Goal: Task Accomplishment & Management: Use online tool/utility

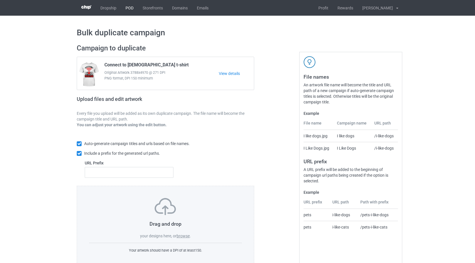
click at [123, 9] on link "POD" at bounding box center [129, 8] width 17 height 16
click at [181, 237] on label "browse" at bounding box center [182, 236] width 13 height 5
click at [0, 0] on input "browse" at bounding box center [0, 0] width 0 height 0
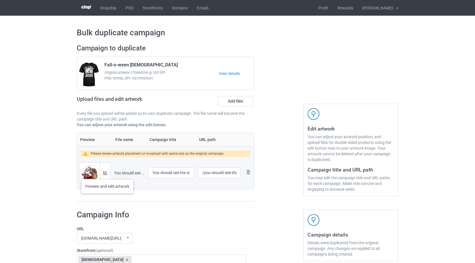
click at [107, 174] on div at bounding box center [105, 173] width 10 height 21
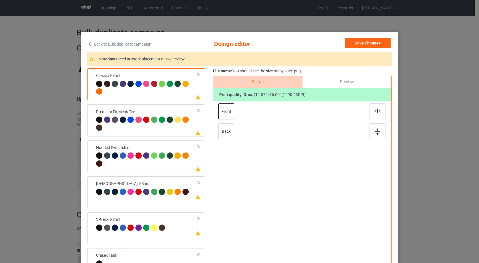
click at [187, 87] on div at bounding box center [186, 85] width 8 height 8
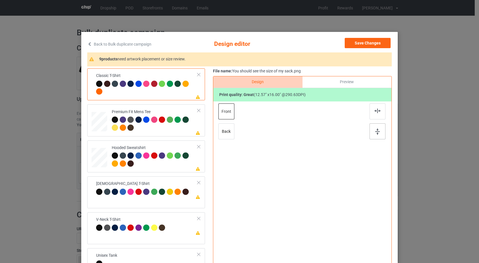
click at [374, 110] on img at bounding box center [377, 111] width 6 height 5
click at [375, 131] on img at bounding box center [377, 132] width 5 height 6
click at [177, 128] on div at bounding box center [155, 125] width 86 height 16
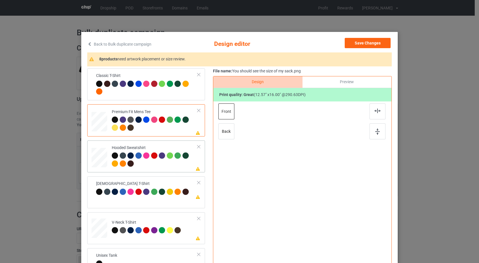
click at [374, 112] on img at bounding box center [377, 111] width 6 height 5
click at [380, 132] on div at bounding box center [377, 131] width 16 height 16
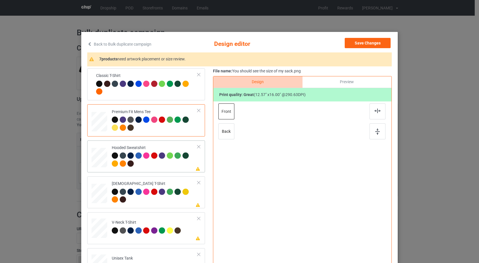
click at [184, 164] on div at bounding box center [155, 161] width 86 height 16
click at [379, 109] on div at bounding box center [377, 111] width 16 height 16
click at [379, 134] on div at bounding box center [377, 131] width 16 height 16
click at [173, 184] on div "[DEMOGRAPHIC_DATA] T-Shirt" at bounding box center [155, 191] width 86 height 21
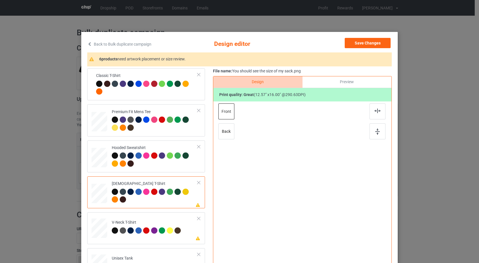
click at [374, 114] on div at bounding box center [377, 111] width 16 height 16
click at [378, 134] on div at bounding box center [377, 131] width 16 height 16
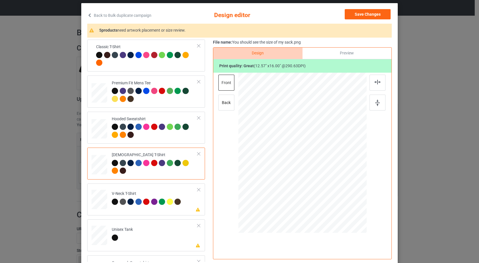
scroll to position [66, 0]
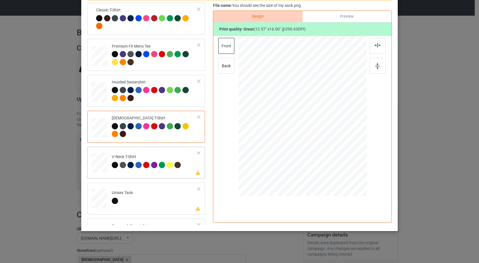
click at [177, 160] on div "V-Neck T-Shirt" at bounding box center [147, 160] width 71 height 13
click at [377, 43] on img at bounding box center [377, 45] width 6 height 5
click at [376, 68] on img at bounding box center [377, 66] width 5 height 6
click at [178, 195] on td "Please review artwork placement Unisex Tank" at bounding box center [155, 197] width 92 height 25
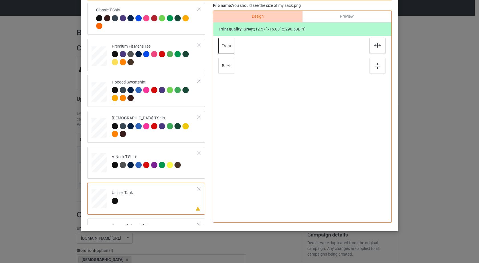
click at [372, 47] on div at bounding box center [377, 46] width 16 height 16
click at [375, 66] on img at bounding box center [377, 66] width 5 height 6
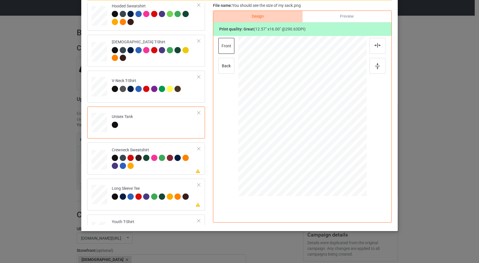
scroll to position [97, 0]
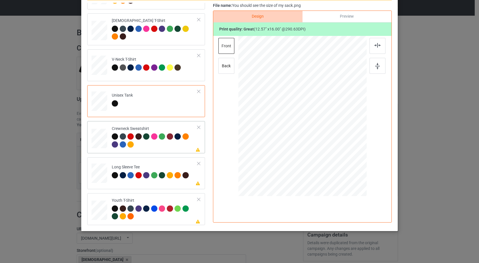
click at [173, 146] on div at bounding box center [155, 141] width 86 height 16
click at [377, 45] on img at bounding box center [377, 45] width 6 height 5
click at [375, 71] on div at bounding box center [377, 66] width 16 height 16
click at [172, 163] on td "Please review artwork placement Long Sleeve Tee" at bounding box center [155, 172] width 92 height 25
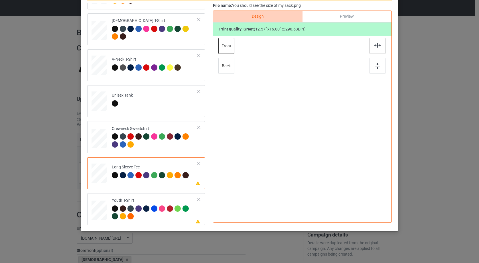
click at [373, 50] on div at bounding box center [377, 46] width 16 height 16
click at [175, 200] on div "Youth T-Shirt" at bounding box center [155, 208] width 86 height 21
click at [372, 47] on div at bounding box center [377, 46] width 16 height 16
drag, startPoint x: 372, startPoint y: 47, endPoint x: 375, endPoint y: 66, distance: 19.3
click at [372, 47] on div at bounding box center [377, 46] width 16 height 16
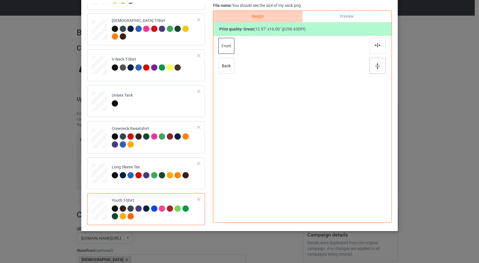
click at [375, 66] on img at bounding box center [377, 66] width 5 height 6
click at [175, 149] on div at bounding box center [155, 141] width 86 height 16
click at [372, 46] on div at bounding box center [377, 46] width 16 height 16
click at [371, 64] on div at bounding box center [377, 66] width 16 height 16
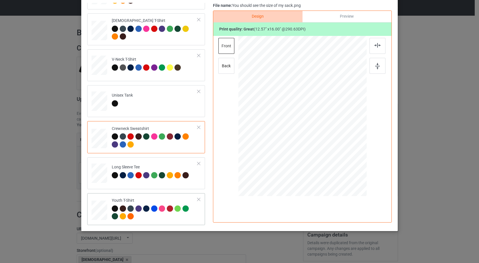
click at [168, 200] on div "Youth T-Shirt" at bounding box center [155, 208] width 86 height 21
click at [377, 49] on div at bounding box center [377, 46] width 16 height 16
click at [377, 63] on img at bounding box center [377, 66] width 5 height 6
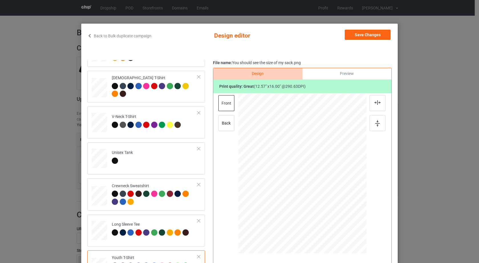
scroll to position [0, 0]
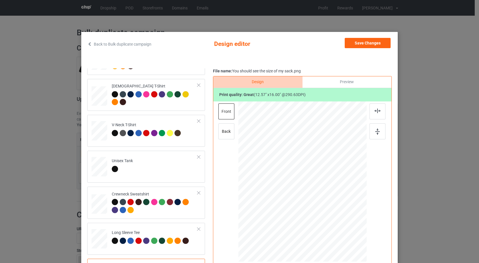
click at [89, 44] on icon at bounding box center [89, 44] width 5 height 4
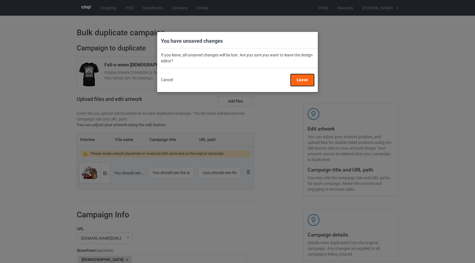
click at [301, 82] on button "Leave" at bounding box center [301, 80] width 23 height 12
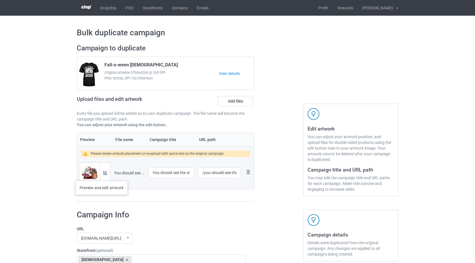
click at [101, 175] on div at bounding box center [105, 173] width 10 height 21
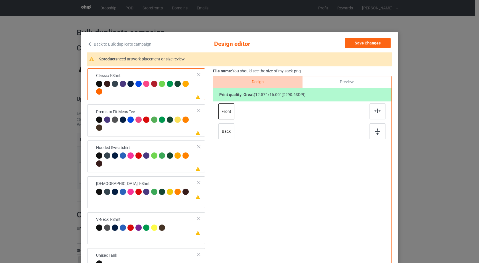
click at [151, 92] on div at bounding box center [146, 89] width 101 height 16
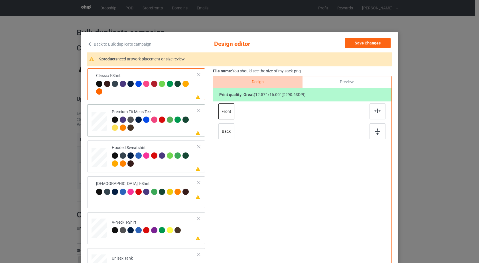
click at [378, 128] on div at bounding box center [377, 131] width 16 height 16
click at [173, 130] on div at bounding box center [155, 125] width 86 height 16
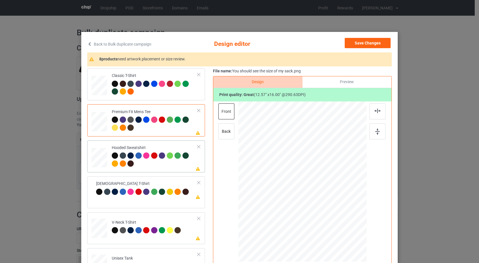
click at [166, 167] on div at bounding box center [155, 161] width 86 height 16
click at [375, 133] on img at bounding box center [377, 132] width 5 height 6
click at [166, 130] on div at bounding box center [155, 125] width 86 height 16
click at [381, 113] on div at bounding box center [377, 111] width 16 height 16
click at [376, 131] on img at bounding box center [377, 132] width 5 height 6
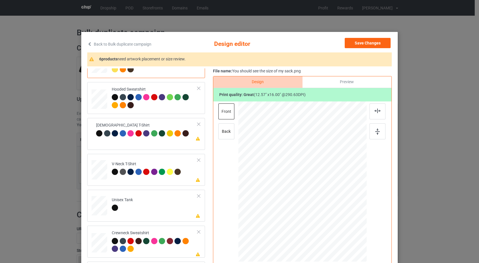
scroll to position [71, 0]
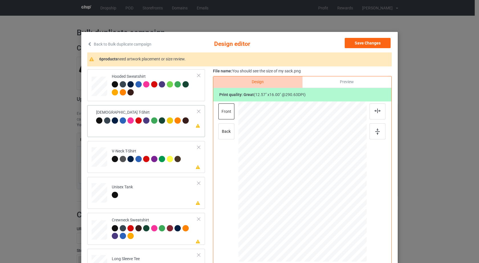
click at [172, 129] on div "Please review artwork placement [DEMOGRAPHIC_DATA] T-Shirt" at bounding box center [146, 121] width 118 height 32
click at [375, 111] on img at bounding box center [377, 111] width 6 height 5
click at [375, 135] on img at bounding box center [377, 132] width 5 height 6
click at [173, 166] on td "Please review artwork placement V-Neck T-Shirt" at bounding box center [155, 155] width 92 height 25
click at [381, 114] on div at bounding box center [377, 111] width 16 height 16
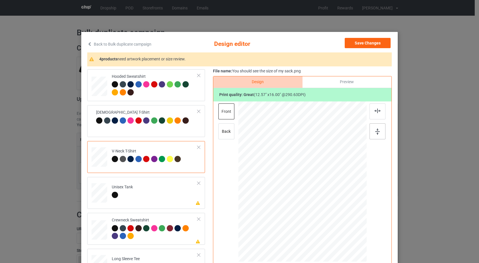
click at [377, 130] on img at bounding box center [377, 132] width 5 height 6
click at [168, 193] on td "Please review artwork placement Unisex Tank" at bounding box center [155, 191] width 92 height 25
click at [377, 111] on img at bounding box center [377, 111] width 6 height 5
click at [375, 133] on img at bounding box center [377, 132] width 5 height 6
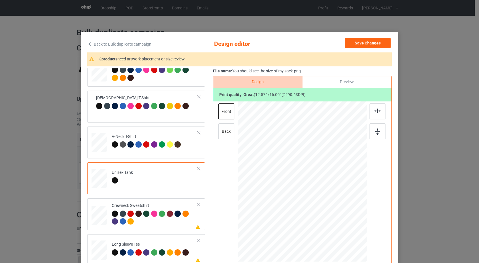
scroll to position [97, 0]
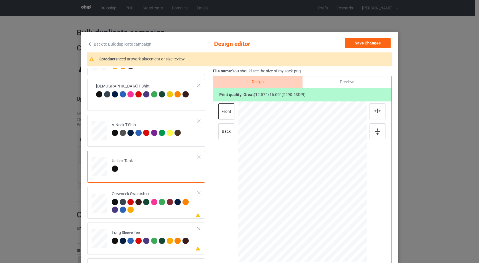
click at [208, 188] on div "Classic T-Shirt Premium Fit Mens Tee Hooded Sweatshirt Ladies T-Shirt V-Neck T-…" at bounding box center [239, 179] width 304 height 222
click at [171, 211] on div at bounding box center [155, 207] width 86 height 16
click at [373, 114] on div at bounding box center [377, 111] width 16 height 16
click at [373, 132] on div at bounding box center [377, 131] width 16 height 16
click at [165, 233] on div "Long Sleeve Tee" at bounding box center [151, 236] width 78 height 13
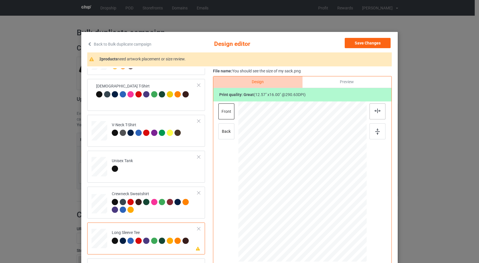
click at [376, 109] on img at bounding box center [377, 111] width 6 height 5
click at [375, 132] on img at bounding box center [377, 132] width 5 height 6
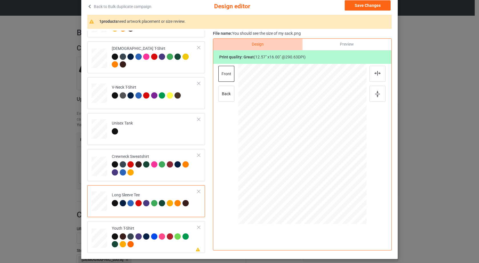
scroll to position [66, 0]
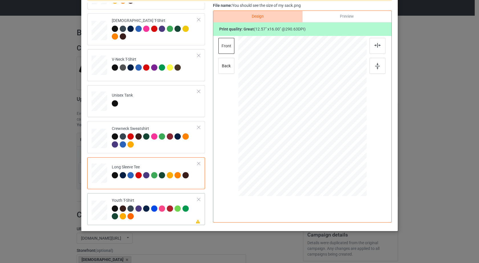
click at [165, 219] on div at bounding box center [155, 214] width 86 height 16
click at [381, 48] on div at bounding box center [377, 46] width 16 height 16
click at [378, 66] on div at bounding box center [377, 66] width 16 height 16
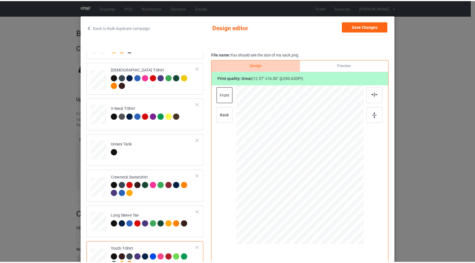
scroll to position [0, 0]
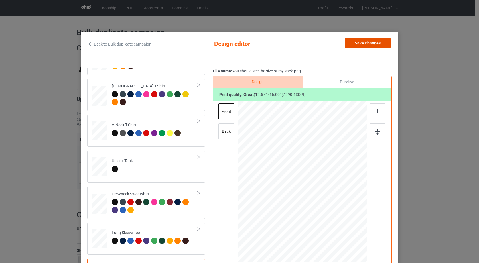
click at [350, 46] on button "Save Changes" at bounding box center [368, 43] width 46 height 10
click at [350, 46] on div "Edit artwork You can adjust your artwork position, and upload files for double-…" at bounding box center [350, 123] width 103 height 166
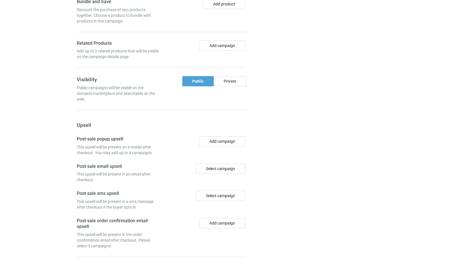
scroll to position [477, 0]
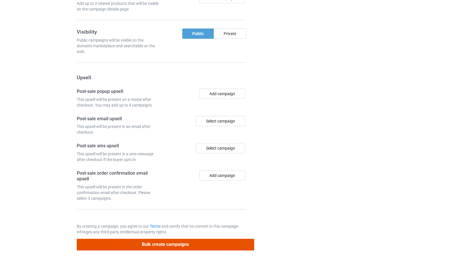
click at [172, 247] on button "Bulk create campaigns" at bounding box center [165, 245] width 177 height 12
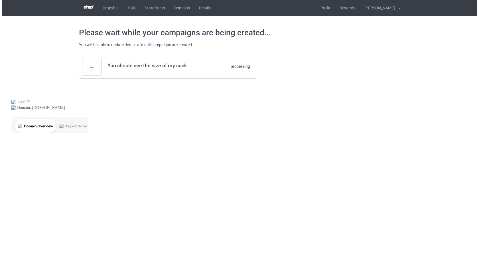
scroll to position [0, 0]
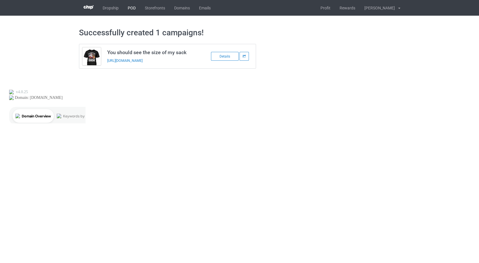
click at [132, 10] on link "POD" at bounding box center [131, 8] width 17 height 16
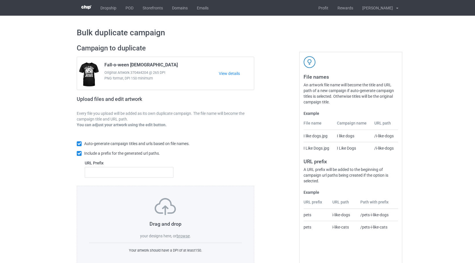
click at [185, 237] on label "browse" at bounding box center [182, 236] width 13 height 5
click at [0, 0] on input "browse" at bounding box center [0, 0] width 0 height 0
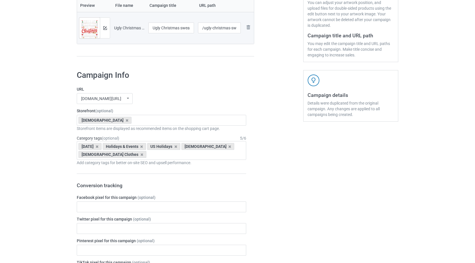
scroll to position [146, 0]
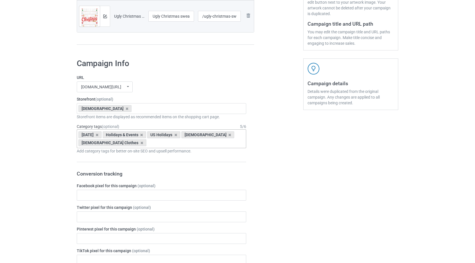
click at [151, 141] on div "Halloween Holidays & Events US Holidays Jesus Jesus Clothes Age > 1-19 > 1 Age …" at bounding box center [161, 138] width 169 height 19
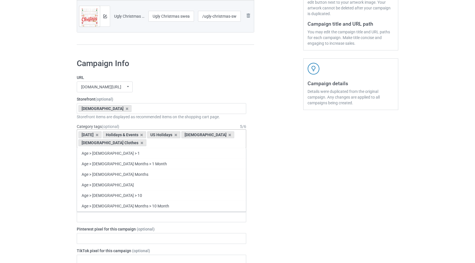
click at [151, 141] on div "Halloween Holidays & Events US Holidays Jesus Jesus Clothes Age > 1-19 > 1 Age …" at bounding box center [161, 138] width 169 height 19
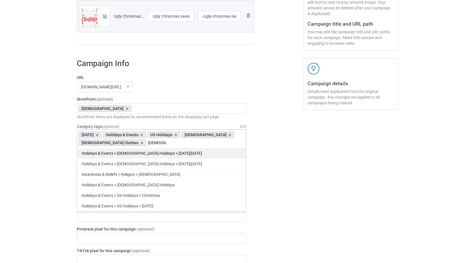
type input "[DEMOGRAPHIC_DATA]"
click at [151, 151] on div "Holidays & Events > [DEMOGRAPHIC_DATA] Holidays > [DATE][DATE]" at bounding box center [161, 153] width 169 height 11
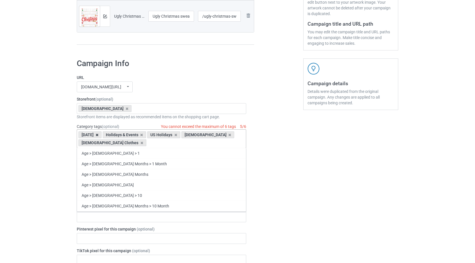
click at [98, 135] on icon at bounding box center [96, 135] width 3 height 4
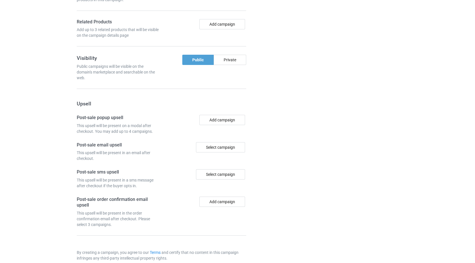
scroll to position [469, 0]
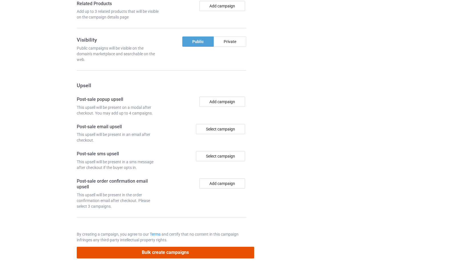
click at [160, 247] on button "Bulk create campaigns" at bounding box center [165, 253] width 177 height 12
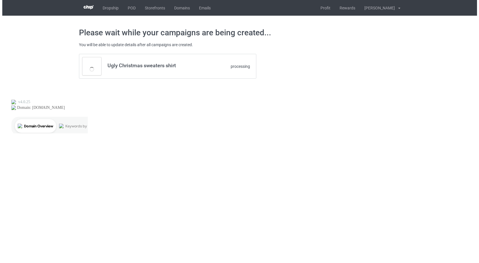
scroll to position [0, 0]
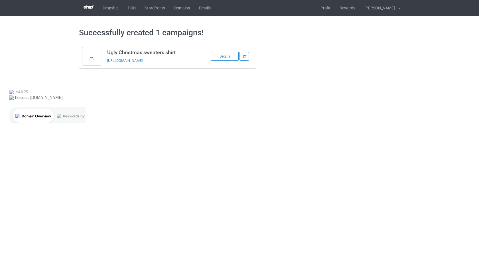
click at [390, 66] on div "Ugly Christmas sweaters shirt https://www.teechip.com/ugly-christmas-sweaters-s…" at bounding box center [239, 56] width 329 height 33
click at [135, 8] on link "POD" at bounding box center [131, 8] width 17 height 16
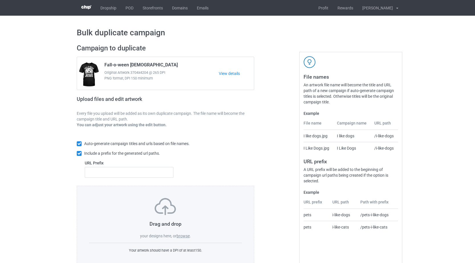
click at [186, 237] on label "browse" at bounding box center [182, 236] width 13 height 5
click at [0, 0] on input "browse" at bounding box center [0, 0] width 0 height 0
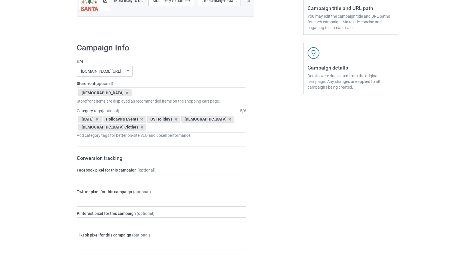
scroll to position [162, 0]
click at [98, 119] on icon at bounding box center [96, 119] width 3 height 4
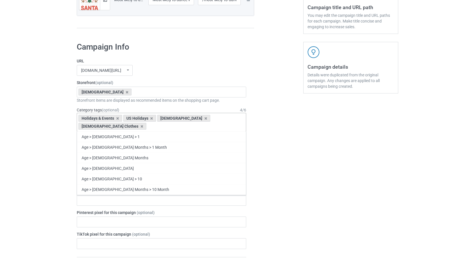
click at [157, 124] on input "text" at bounding box center [152, 126] width 9 height 5
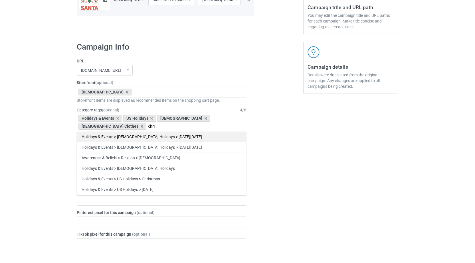
type input "chri"
click at [126, 131] on div "Holidays & Events > [DEMOGRAPHIC_DATA] Holidays > [DATE][DATE]" at bounding box center [161, 136] width 169 height 11
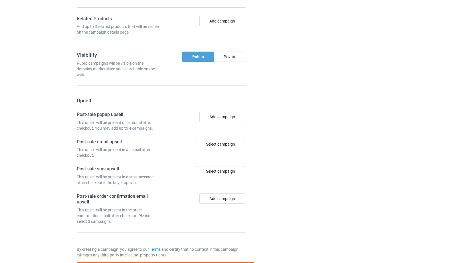
scroll to position [477, 0]
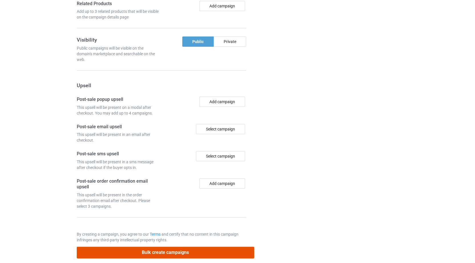
click at [183, 247] on button "Bulk create campaigns" at bounding box center [165, 253] width 177 height 12
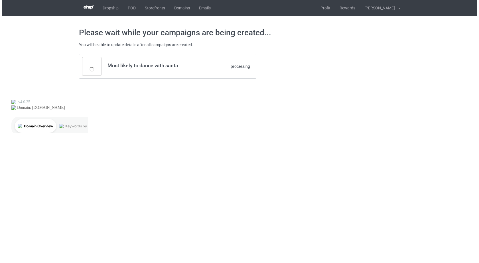
scroll to position [0, 0]
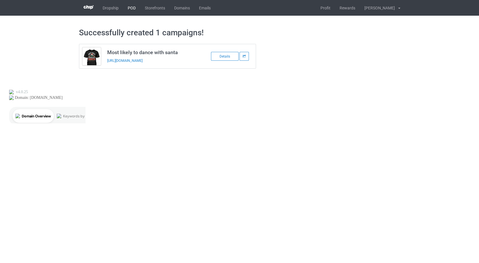
click at [134, 7] on link "POD" at bounding box center [131, 8] width 17 height 16
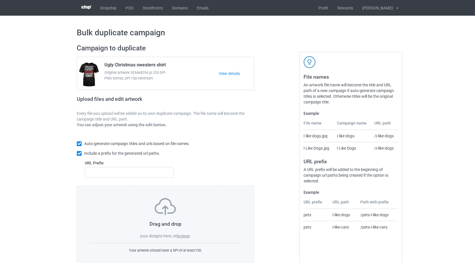
click at [190, 235] on span "." at bounding box center [190, 236] width 1 height 5
click at [190, 237] on label "browse" at bounding box center [182, 236] width 13 height 5
click at [0, 0] on input "browse" at bounding box center [0, 0] width 0 height 0
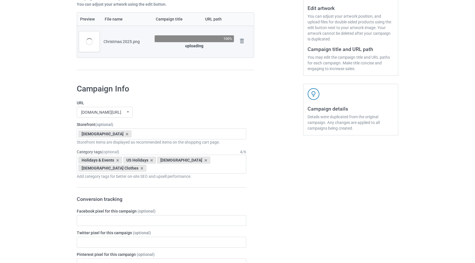
scroll to position [141, 0]
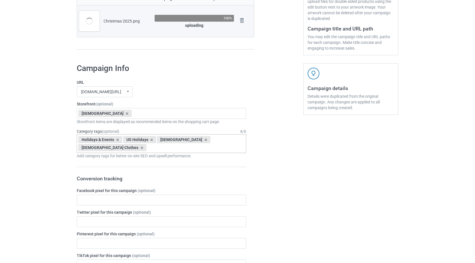
click at [230, 139] on div "Holidays & Events US Holidays Jesus Jesus Clothes Age > 1-19 > 1 Age > 1-12 Mon…" at bounding box center [161, 143] width 169 height 19
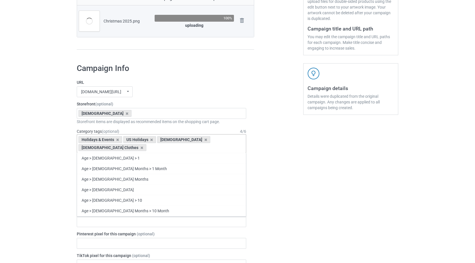
click at [228, 141] on div "Holidays & Events US Holidays Jesus Jesus Clothes Age > 1-19 > 1 Age > 1-12 Mon…" at bounding box center [161, 143] width 169 height 19
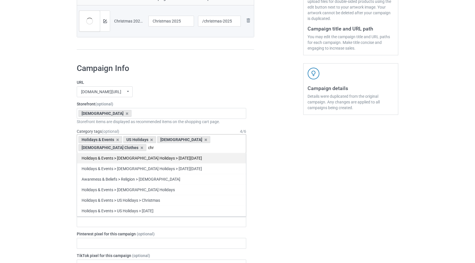
type input "chr"
click at [123, 153] on div "Holidays & Events > [DEMOGRAPHIC_DATA] Holidays > [DATE][DATE]" at bounding box center [161, 158] width 169 height 11
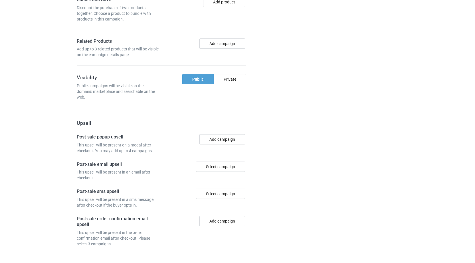
scroll to position [477, 0]
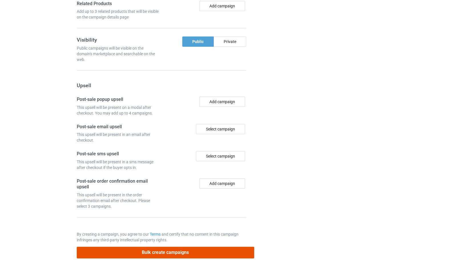
click at [189, 247] on button "Bulk create campaigns" at bounding box center [165, 253] width 177 height 12
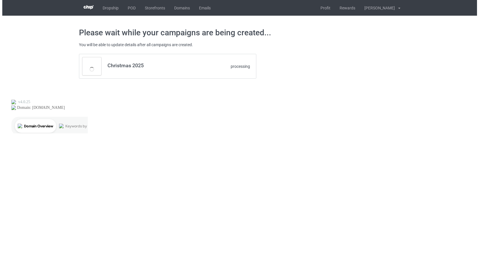
scroll to position [0, 0]
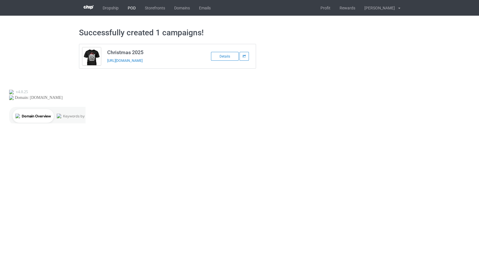
click at [131, 7] on link "POD" at bounding box center [131, 8] width 17 height 16
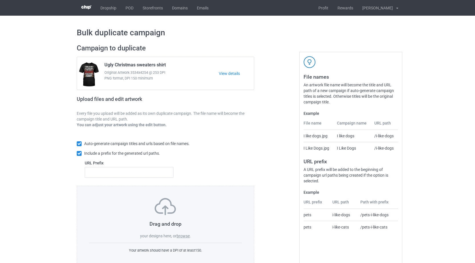
click at [185, 237] on label "browse" at bounding box center [182, 236] width 13 height 5
click at [0, 0] on input "browse" at bounding box center [0, 0] width 0 height 0
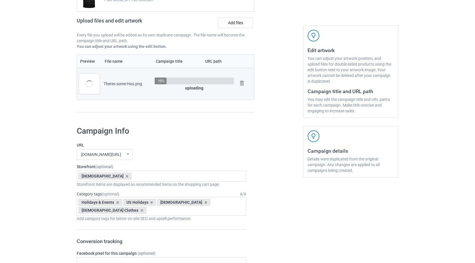
scroll to position [132, 0]
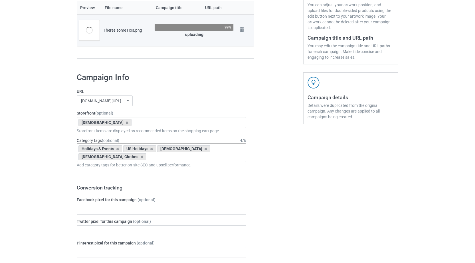
click at [157, 155] on input "text" at bounding box center [152, 157] width 9 height 5
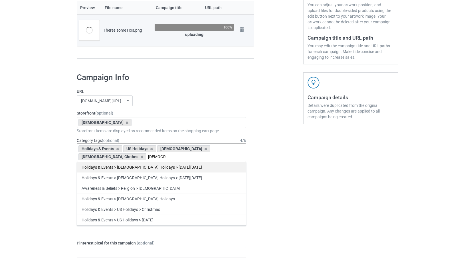
type input "[DEMOGRAPHIC_DATA]"
click at [131, 162] on div "Holidays & Events > [DEMOGRAPHIC_DATA] Holidays > [DATE][DATE]" at bounding box center [161, 167] width 169 height 11
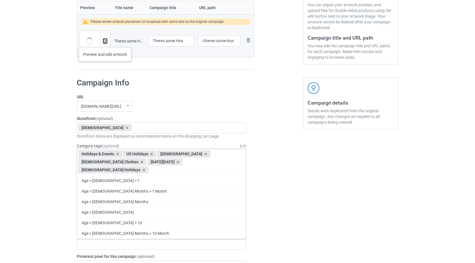
click at [105, 42] on img at bounding box center [105, 41] width 4 height 4
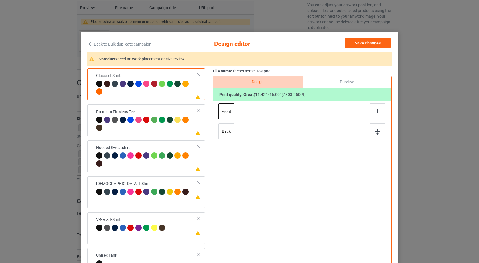
click at [173, 93] on div at bounding box center [146, 89] width 101 height 16
click at [374, 109] on img at bounding box center [377, 111] width 6 height 5
click at [375, 131] on img at bounding box center [377, 132] width 5 height 6
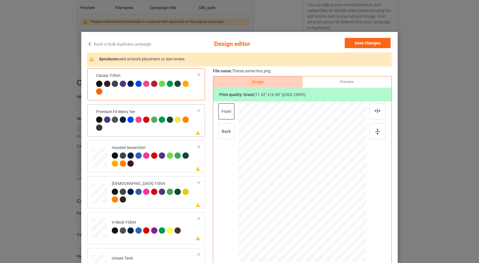
click at [172, 131] on div at bounding box center [146, 125] width 101 height 16
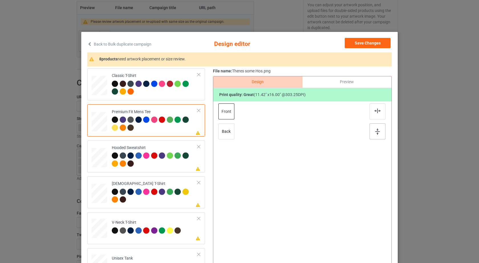
click at [377, 114] on div at bounding box center [377, 111] width 16 height 16
click at [376, 136] on div at bounding box center [377, 131] width 16 height 16
click at [164, 161] on div at bounding box center [155, 161] width 86 height 16
click at [379, 114] on div at bounding box center [377, 111] width 16 height 16
click at [379, 134] on div at bounding box center [377, 131] width 16 height 16
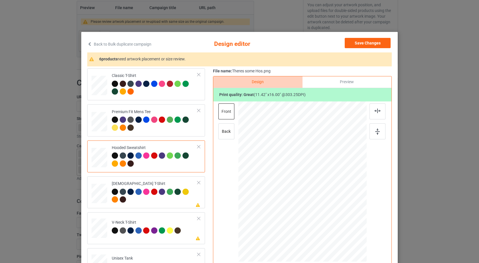
click at [87, 44] on icon at bounding box center [89, 44] width 5 height 4
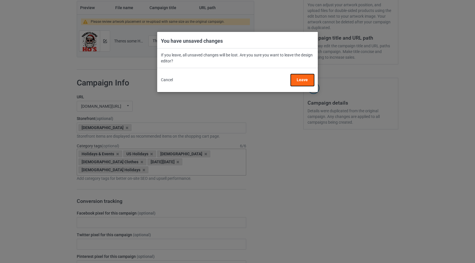
click at [305, 76] on button "Leave" at bounding box center [301, 80] width 23 height 12
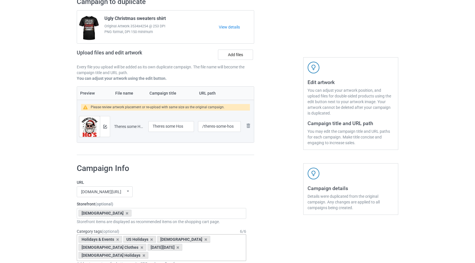
scroll to position [0, 0]
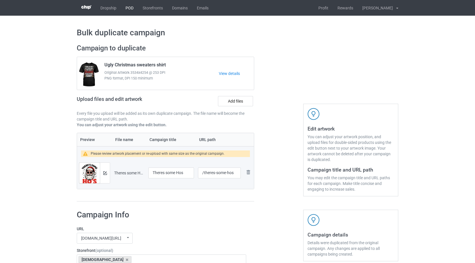
click at [133, 11] on link "POD" at bounding box center [129, 8] width 17 height 16
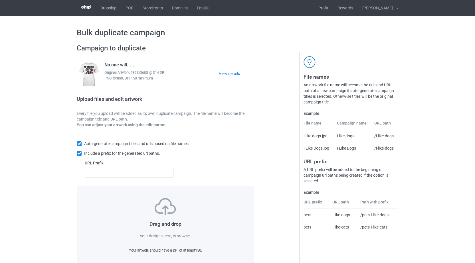
click at [187, 236] on label "browse" at bounding box center [182, 236] width 13 height 5
click at [0, 0] on input "browse" at bounding box center [0, 0] width 0 height 0
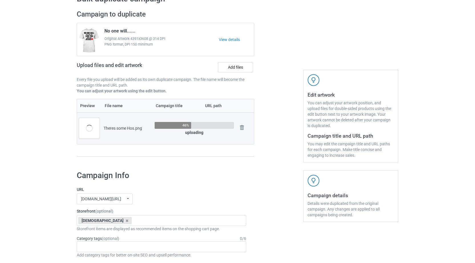
scroll to position [131, 0]
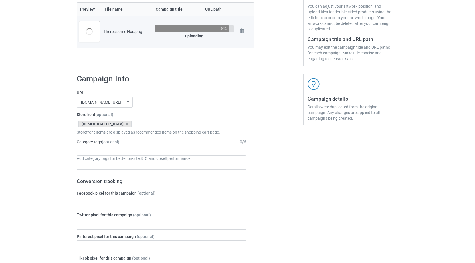
click at [217, 123] on div "Christique NeuroGlow MineWear Christly CampTees CastTees It's Outdoors Cat Love…" at bounding box center [161, 124] width 169 height 11
type input "c"
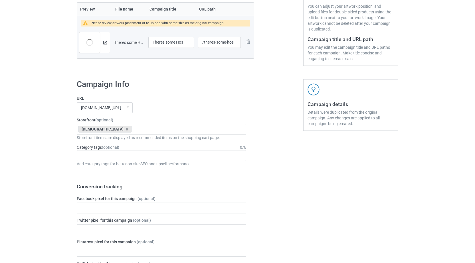
click at [139, 157] on div "Age > [DEMOGRAPHIC_DATA] > 1 Age > [DEMOGRAPHIC_DATA] Months > 1 Month Age > [D…" at bounding box center [161, 155] width 169 height 11
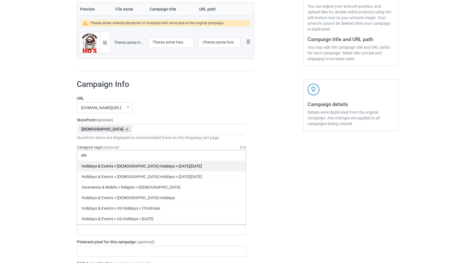
type input "chr"
click at [129, 166] on div "Holidays & Events > [DEMOGRAPHIC_DATA] Holidays > [DATE][DATE]" at bounding box center [161, 166] width 169 height 11
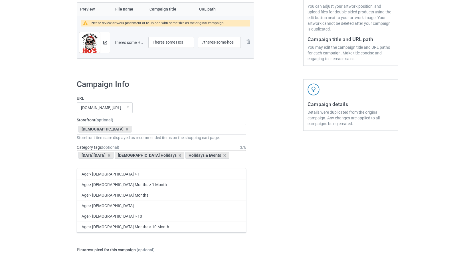
click at [114, 169] on div "Age > [DEMOGRAPHIC_DATA] > 1" at bounding box center [161, 174] width 169 height 11
click at [89, 162] on icon at bounding box center [87, 164] width 3 height 4
click at [95, 162] on icon at bounding box center [93, 164] width 3 height 4
click at [93, 162] on icon at bounding box center [92, 164] width 3 height 4
click at [219, 156] on div "Ascension Day Christian Holidays Holidays & Events Age Age > 1-19 > 1 Age > 1-1…" at bounding box center [161, 159] width 169 height 19
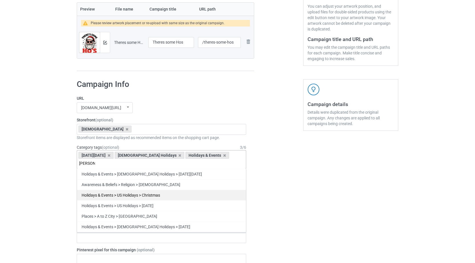
type input "[PERSON_NAME]"
click at [105, 190] on div "Holidays & Events > US Holidays > Christmas" at bounding box center [161, 195] width 169 height 11
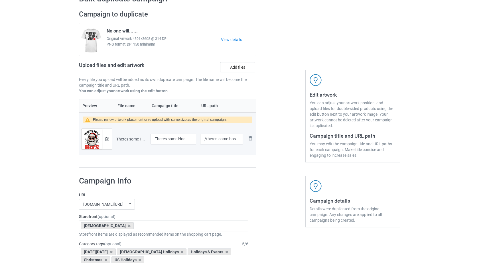
scroll to position [18, 0]
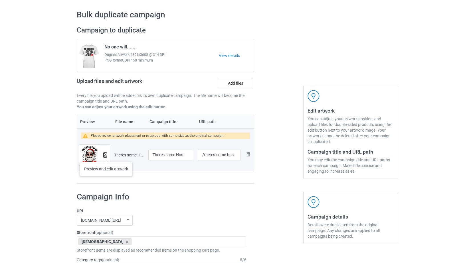
click at [106, 156] on img at bounding box center [105, 155] width 4 height 4
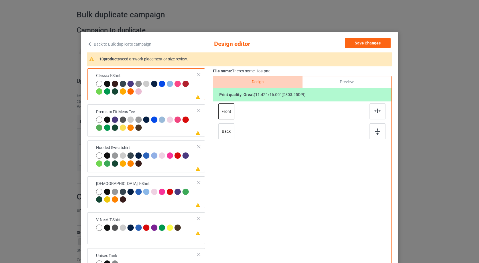
click at [150, 95] on div at bounding box center [146, 89] width 101 height 16
click at [375, 112] on img at bounding box center [377, 111] width 6 height 5
click at [379, 128] on div at bounding box center [377, 131] width 16 height 16
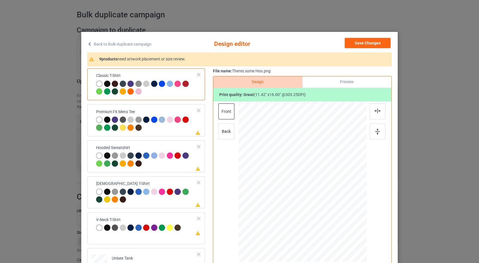
click at [166, 132] on div at bounding box center [146, 125] width 101 height 16
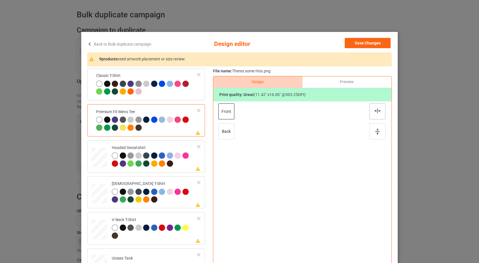
click at [377, 113] on div at bounding box center [377, 111] width 16 height 16
click at [378, 130] on div at bounding box center [377, 131] width 16 height 16
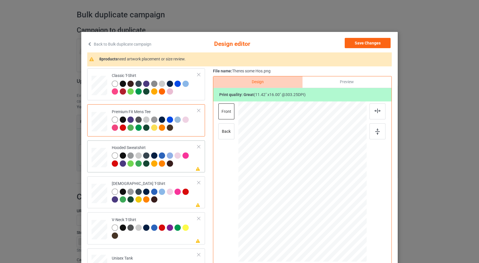
click at [184, 164] on div at bounding box center [155, 161] width 86 height 16
click at [378, 132] on div at bounding box center [377, 131] width 16 height 16
click at [179, 184] on div "[DEMOGRAPHIC_DATA] T-Shirt" at bounding box center [155, 191] width 86 height 21
click at [371, 114] on div at bounding box center [377, 111] width 16 height 16
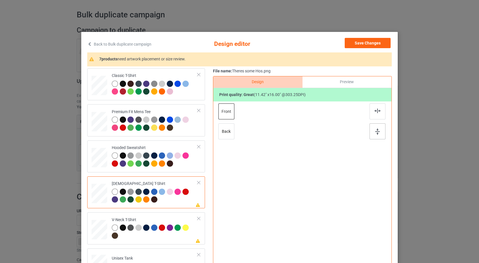
drag, startPoint x: 371, startPoint y: 114, endPoint x: 373, endPoint y: 132, distance: 18.1
click at [371, 114] on div at bounding box center [377, 111] width 16 height 16
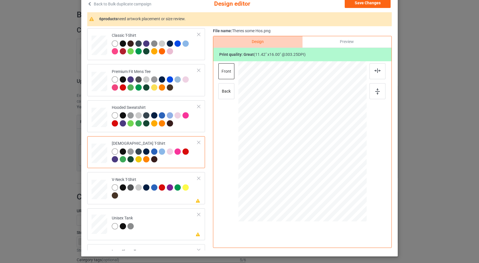
scroll to position [66, 0]
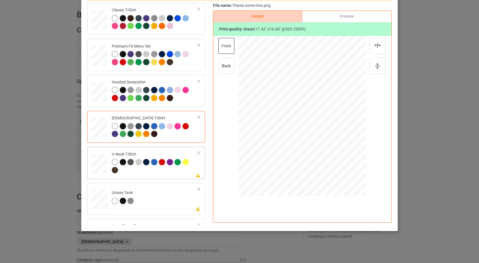
click at [180, 172] on div at bounding box center [155, 167] width 86 height 16
click at [374, 46] on img at bounding box center [377, 45] width 6 height 5
click at [169, 195] on td "Please review artwork placement Unisex Tank" at bounding box center [155, 197] width 92 height 25
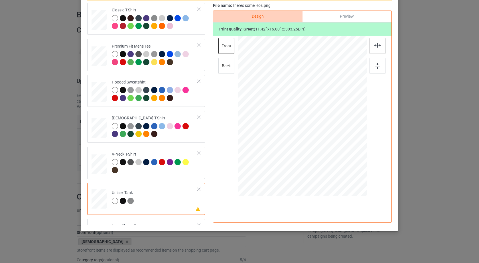
click at [379, 46] on div at bounding box center [377, 46] width 16 height 16
click at [380, 63] on div at bounding box center [377, 66] width 16 height 16
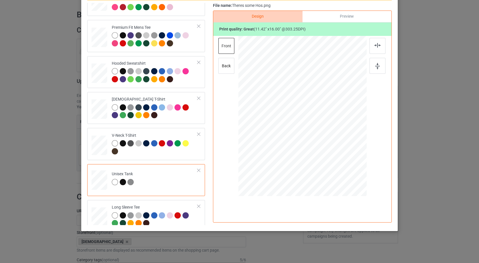
scroll to position [27, 0]
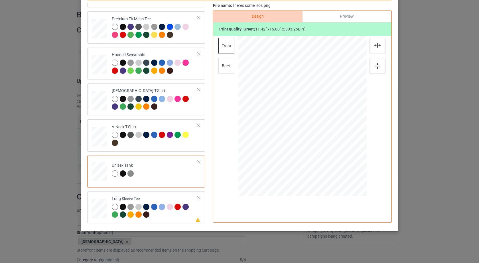
click at [207, 191] on div "Classic T-Shirt Premium Fit Mens Tee Hooded Sweatshirt [DEMOGRAPHIC_DATA] T-Shi…" at bounding box center [239, 114] width 304 height 222
click at [178, 217] on div at bounding box center [155, 212] width 86 height 16
click at [380, 45] on div at bounding box center [377, 46] width 16 height 16
click at [377, 66] on img at bounding box center [377, 66] width 5 height 6
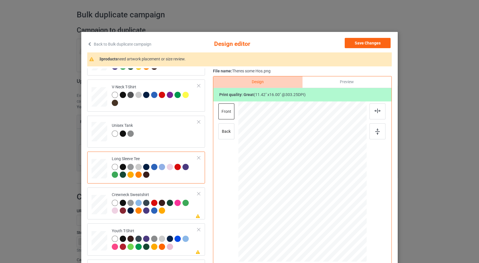
scroll to position [134, 0]
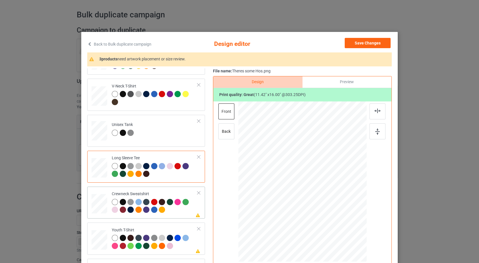
click at [175, 212] on div at bounding box center [155, 207] width 86 height 16
click at [379, 111] on img at bounding box center [377, 111] width 6 height 5
click at [175, 230] on div "Youth T-Shirt" at bounding box center [155, 237] width 86 height 21
click at [378, 114] on div at bounding box center [377, 111] width 16 height 16
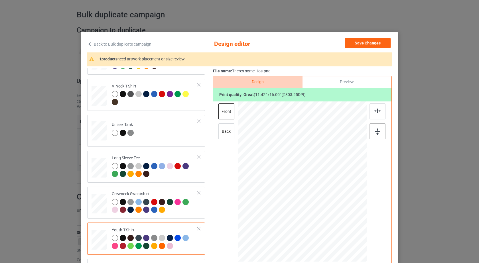
click at [378, 130] on div at bounding box center [377, 131] width 16 height 16
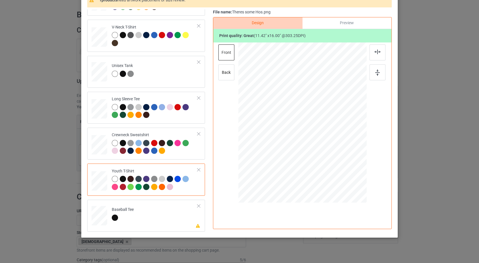
scroll to position [66, 0]
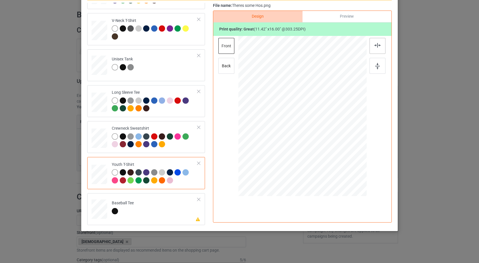
click at [372, 44] on div at bounding box center [377, 46] width 16 height 16
click at [374, 62] on div at bounding box center [377, 66] width 16 height 16
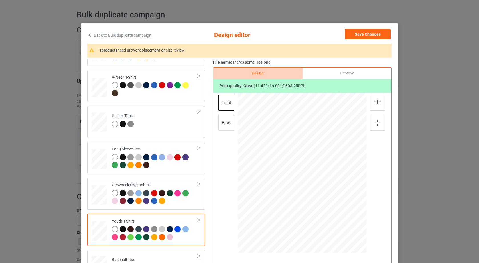
scroll to position [0, 0]
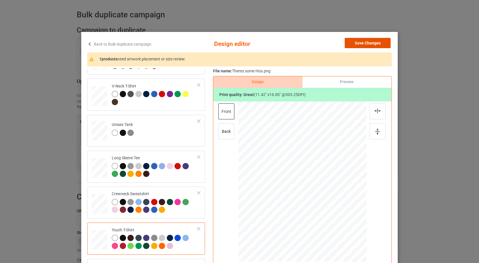
click at [360, 45] on button "Save Changes" at bounding box center [368, 43] width 46 height 10
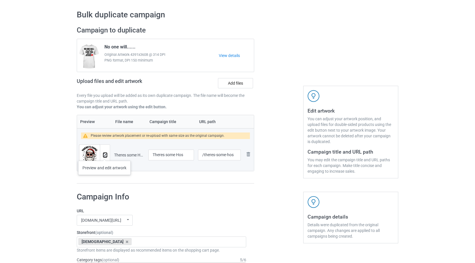
click at [104, 155] on img at bounding box center [105, 155] width 4 height 4
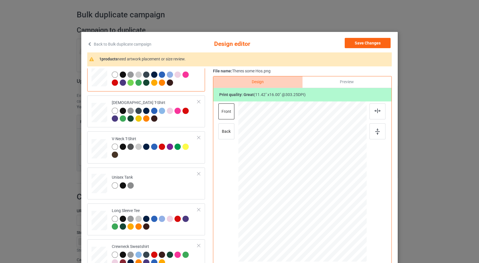
scroll to position [134, 0]
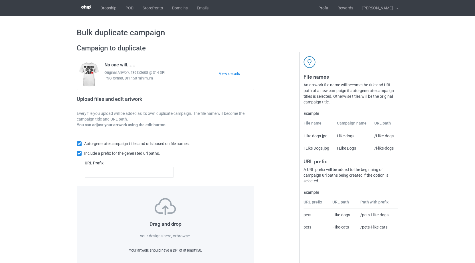
click at [186, 238] on label "browse" at bounding box center [182, 236] width 13 height 5
click at [0, 0] on input "browse" at bounding box center [0, 0] width 0 height 0
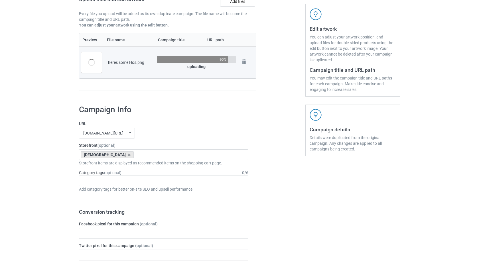
scroll to position [105, 0]
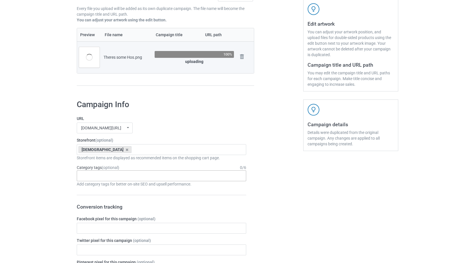
click at [178, 175] on div "Age > [DEMOGRAPHIC_DATA] > 1 Age > [DEMOGRAPHIC_DATA] Months > 1 Month Age > [D…" at bounding box center [161, 175] width 169 height 11
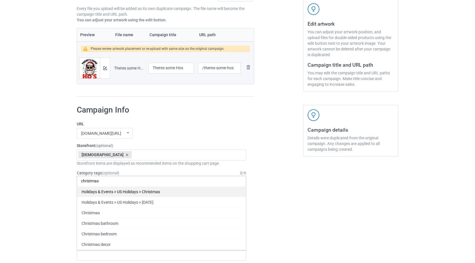
type input "christmas"
click at [111, 192] on div "Holidays & Events > US Holidays > Christmas" at bounding box center [161, 191] width 169 height 11
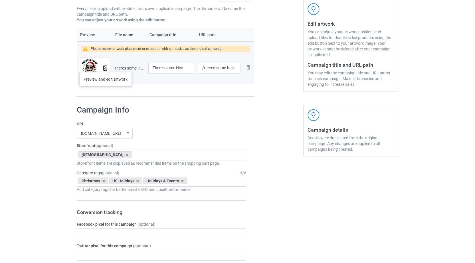
click at [105, 66] on img at bounding box center [105, 68] width 4 height 4
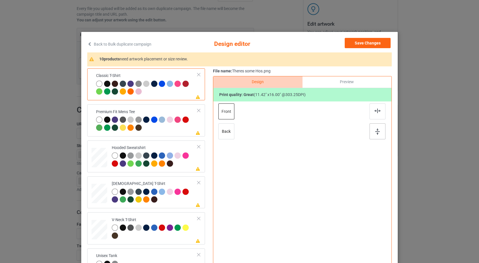
click at [378, 131] on div at bounding box center [377, 131] width 16 height 16
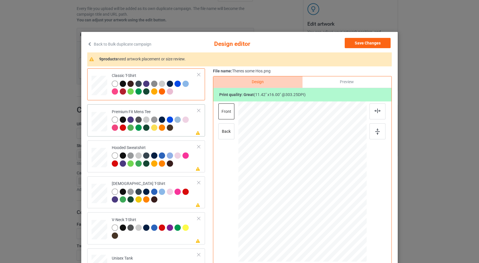
click at [185, 126] on div at bounding box center [155, 125] width 86 height 16
click at [371, 114] on div at bounding box center [377, 111] width 16 height 16
click at [375, 129] on img at bounding box center [377, 132] width 5 height 6
click at [182, 164] on div at bounding box center [155, 161] width 86 height 16
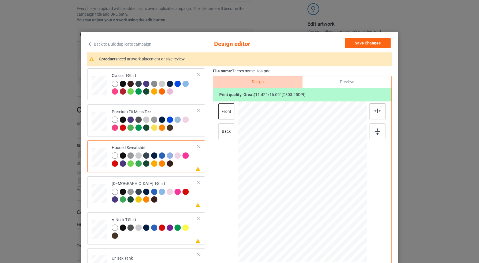
click at [380, 117] on div at bounding box center [377, 111] width 16 height 16
click at [380, 129] on div at bounding box center [377, 131] width 16 height 16
click at [166, 200] on div at bounding box center [155, 197] width 86 height 16
click at [372, 112] on div at bounding box center [377, 111] width 16 height 16
click at [372, 130] on div at bounding box center [377, 131] width 16 height 16
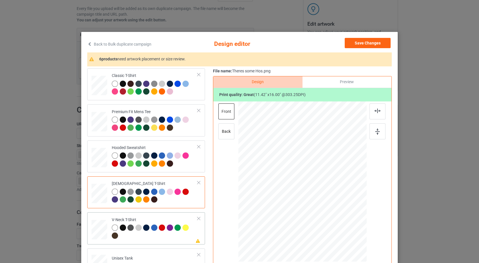
click at [159, 239] on div at bounding box center [155, 233] width 86 height 16
click at [379, 107] on div at bounding box center [377, 111] width 16 height 16
click at [378, 128] on div at bounding box center [377, 131] width 16 height 16
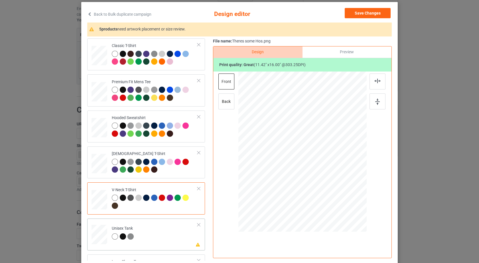
click at [164, 236] on td "Please review artwork placement Unisex Tank" at bounding box center [155, 233] width 92 height 25
click at [377, 82] on img at bounding box center [377, 81] width 6 height 5
click at [375, 100] on img at bounding box center [377, 102] width 5 height 6
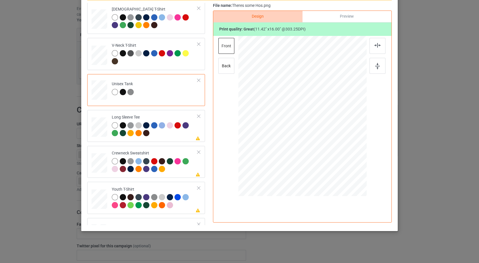
scroll to position [131, 0]
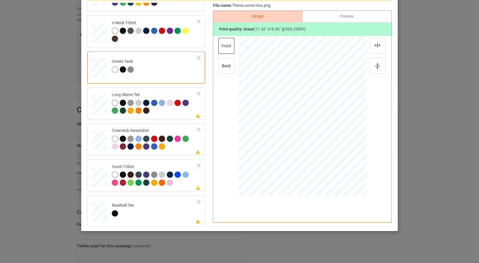
click at [208, 194] on div "Classic T-Shirt Premium Fit Mens Tee Hooded Sweatshirt [DEMOGRAPHIC_DATA] T-Shi…" at bounding box center [239, 114] width 304 height 222
click at [180, 114] on div at bounding box center [155, 108] width 86 height 16
click at [374, 45] on img at bounding box center [377, 45] width 6 height 5
click at [377, 64] on img at bounding box center [377, 66] width 5 height 6
click at [180, 147] on div at bounding box center [155, 144] width 86 height 16
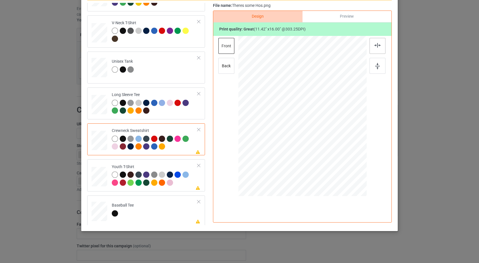
click at [371, 53] on div at bounding box center [377, 46] width 16 height 16
click at [373, 70] on div at bounding box center [377, 66] width 16 height 16
click at [187, 185] on div at bounding box center [155, 180] width 86 height 16
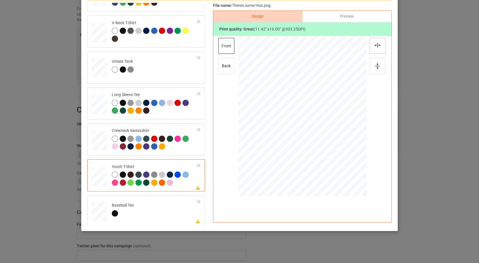
click at [378, 48] on div at bounding box center [377, 46] width 16 height 16
click at [378, 66] on div at bounding box center [377, 66] width 16 height 16
click at [181, 204] on td "Please review artwork placement Baseball Tee" at bounding box center [155, 210] width 92 height 25
click at [374, 49] on div at bounding box center [377, 46] width 16 height 16
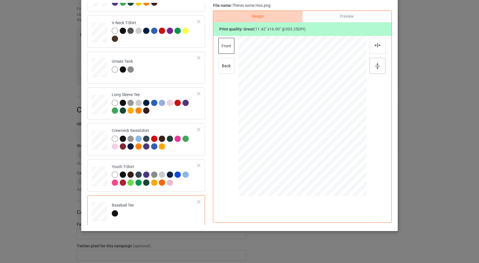
click at [375, 66] on img at bounding box center [377, 66] width 5 height 6
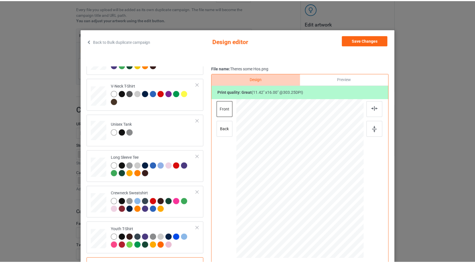
scroll to position [0, 0]
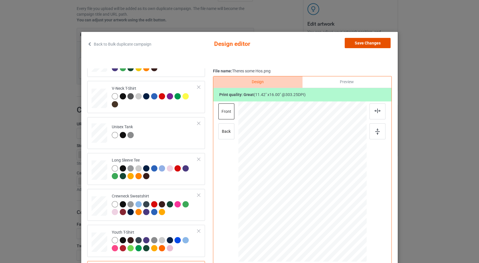
click at [373, 44] on button "Save Changes" at bounding box center [368, 43] width 46 height 10
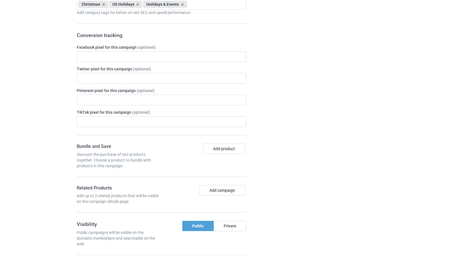
scroll to position [258, 0]
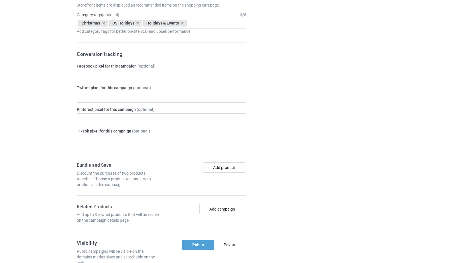
drag, startPoint x: 473, startPoint y: 96, endPoint x: 473, endPoint y: 152, distance: 55.9
click at [473, 152] on div "Bulk duplicate campaign Campaign to duplicate No one will...... Original Artwor…" at bounding box center [237, 116] width 475 height 716
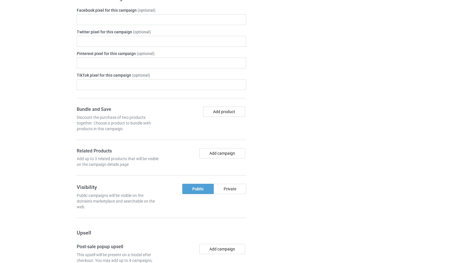
scroll to position [469, 0]
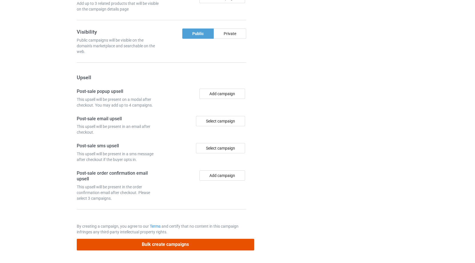
click at [172, 244] on button "Bulk create campaigns" at bounding box center [165, 245] width 177 height 12
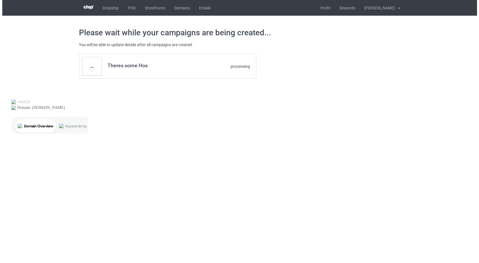
scroll to position [0, 0]
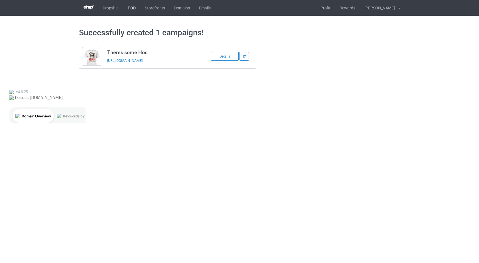
click at [128, 8] on link "POD" at bounding box center [131, 8] width 17 height 16
